Goal: Task Accomplishment & Management: Use online tool/utility

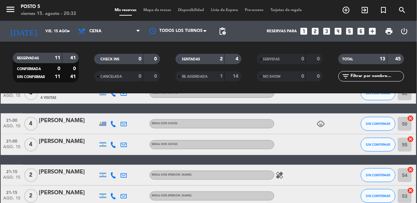
scroll to position [174, 0]
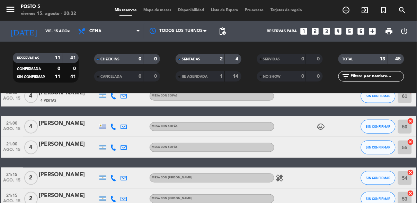
click at [410, 125] on input "50" at bounding box center [405, 127] width 14 height 14
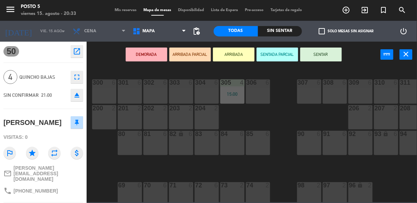
click at [410, 55] on icon "close" at bounding box center [407, 54] width 8 height 8
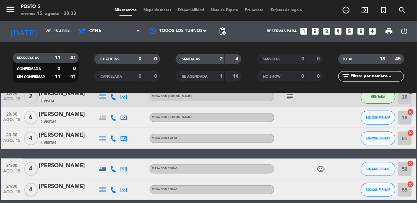
scroll to position [133, 0]
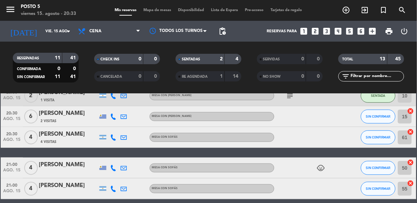
click at [404, 169] on input "50" at bounding box center [405, 168] width 14 height 14
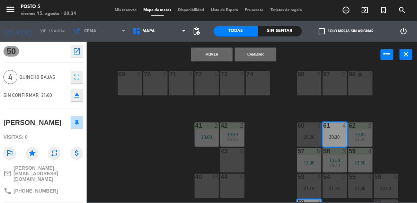
scroll to position [111, 0]
click at [216, 55] on button "Mover" at bounding box center [212, 54] width 42 height 14
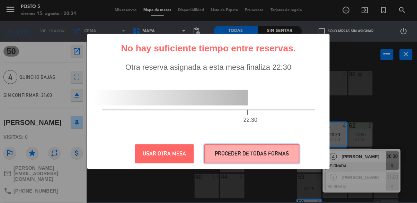
click at [279, 157] on button "PROCEDER DE TODAS FORMAS" at bounding box center [252, 153] width 95 height 19
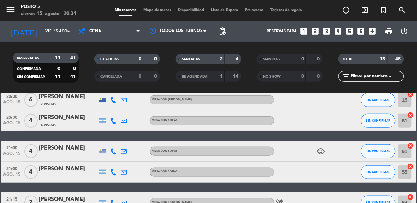
scroll to position [151, 0]
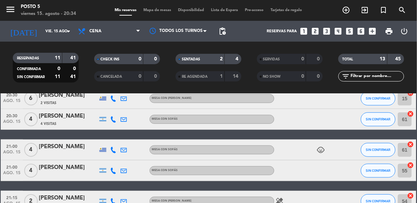
click at [403, 124] on input "61" at bounding box center [405, 119] width 14 height 14
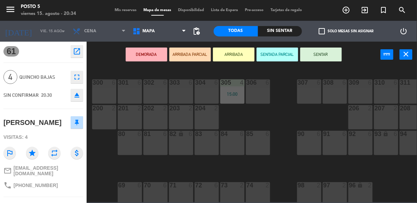
click at [322, 57] on button "SENTAR" at bounding box center [322, 54] width 42 height 14
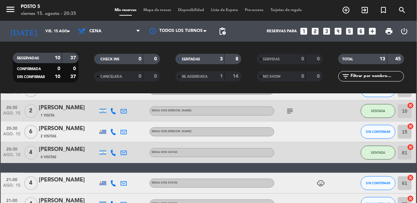
scroll to position [118, 0]
click at [410, 149] on icon "cancel" at bounding box center [411, 147] width 7 height 7
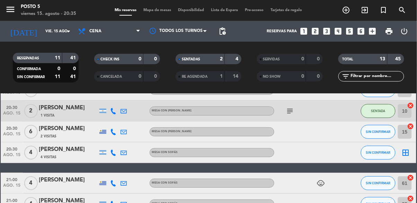
click at [409, 152] on icon "border_all" at bounding box center [406, 152] width 8 height 8
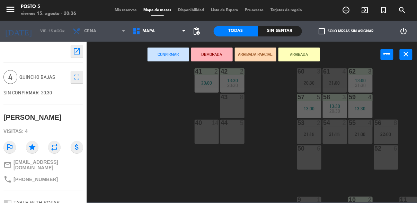
scroll to position [166, 0]
click at [308, 158] on div "50 6" at bounding box center [309, 156] width 24 height 24
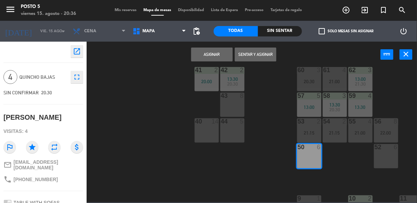
click at [261, 56] on button "Sentar y Asignar" at bounding box center [256, 54] width 42 height 14
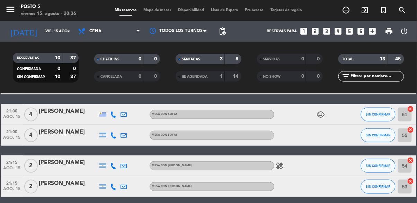
scroll to position [187, 0]
click at [407, 114] on input "61" at bounding box center [405, 114] width 14 height 14
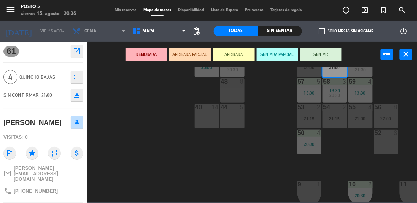
scroll to position [181, 0]
click at [395, 143] on div "52 6" at bounding box center [386, 141] width 24 height 24
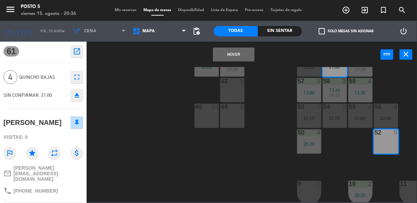
click at [240, 55] on button "Mover" at bounding box center [234, 54] width 42 height 14
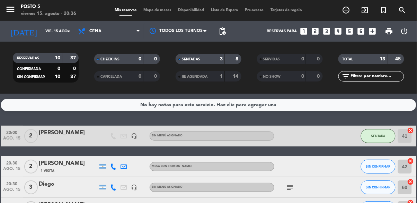
click at [163, 179] on div "20:30 ago. 15 3 Diego headset_mic Sin menú asignado subject SIN CONFIRMAR 60 ca…" at bounding box center [209, 187] width 416 height 21
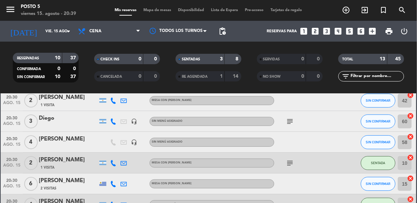
scroll to position [66, 0]
click at [382, 142] on span "SIN CONFIRMAR" at bounding box center [378, 142] width 25 height 4
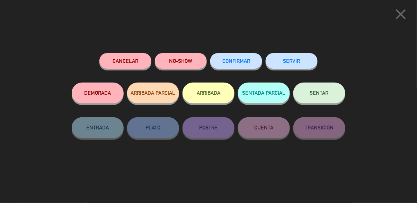
click at [330, 95] on button "SENTAR" at bounding box center [320, 93] width 52 height 21
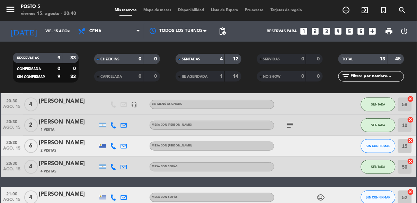
scroll to position [107, 0]
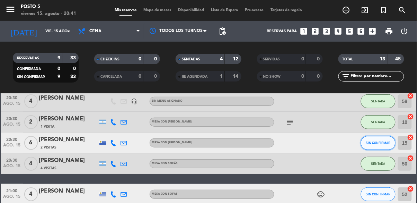
click at [388, 147] on button "SIN CONFIRMAR" at bounding box center [378, 143] width 35 height 14
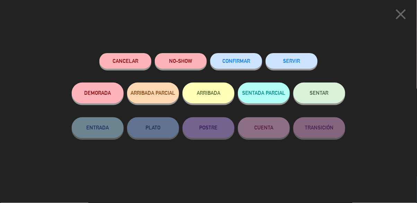
click at [332, 101] on button "SENTAR" at bounding box center [320, 93] width 52 height 21
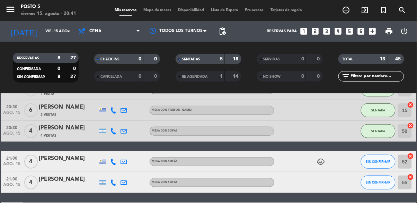
scroll to position [139, 0]
